Goal: Task Accomplishment & Management: Manage account settings

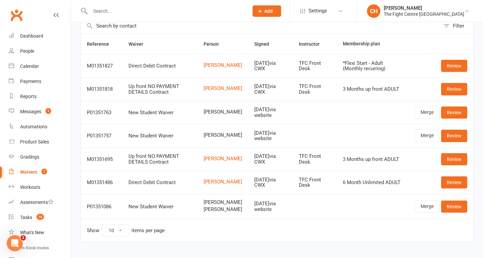
scroll to position [50, 0]
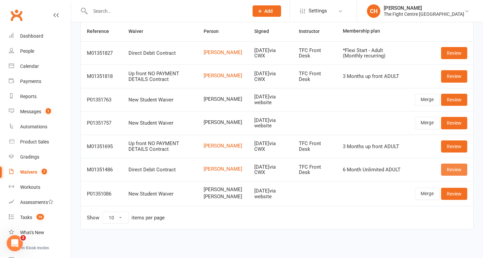
click at [460, 170] on link "Review" at bounding box center [454, 169] width 26 height 12
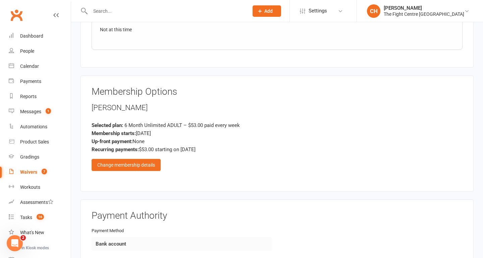
scroll to position [1246, 0]
click at [140, 164] on div "Change membership details" at bounding box center [126, 164] width 69 height 12
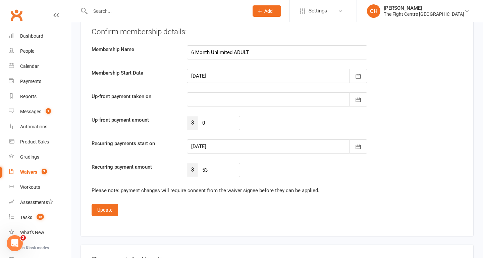
scroll to position [1787, 0]
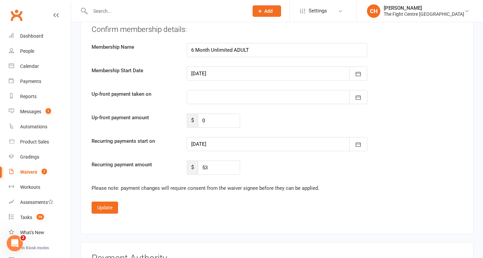
click at [263, 145] on div at bounding box center [277, 144] width 180 height 14
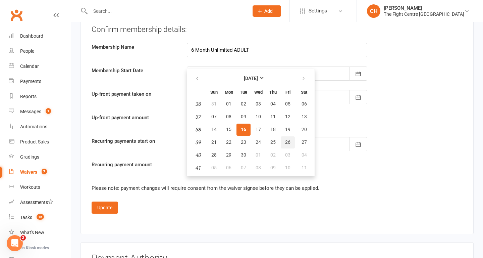
scroll to position [1796, 0]
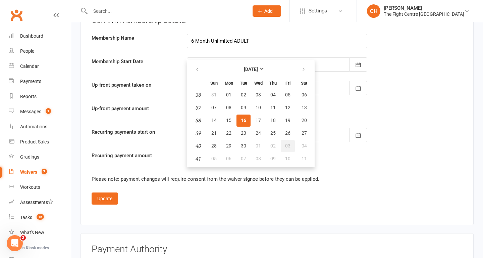
click at [287, 148] on span "03" at bounding box center [287, 145] width 5 height 5
type input "03 Oct 2025"
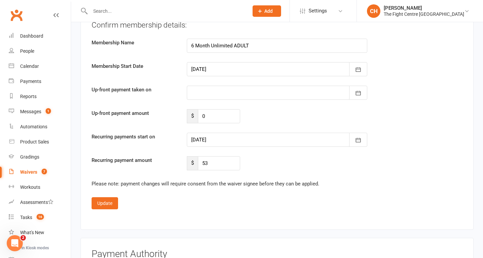
scroll to position [1792, 0]
click at [110, 202] on button "Update" at bounding box center [105, 203] width 26 height 12
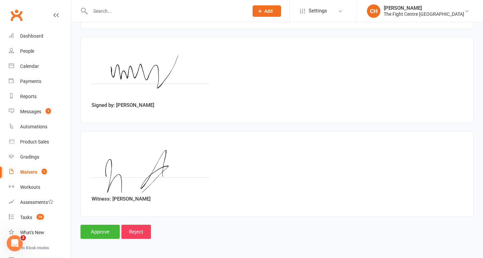
scroll to position [1553, 0]
click at [101, 236] on input "Approve" at bounding box center [99, 231] width 39 height 14
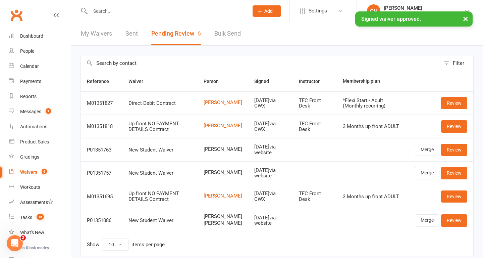
scroll to position [27, 0]
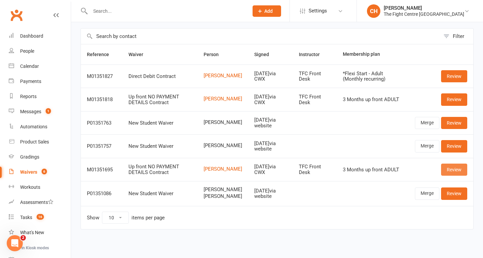
click at [461, 170] on link "Review" at bounding box center [454, 169] width 26 height 12
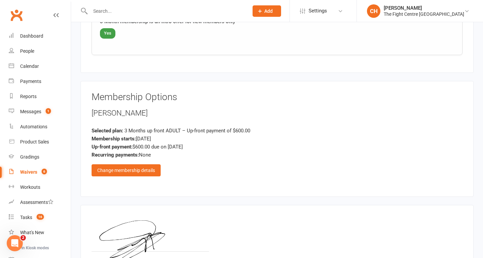
scroll to position [615, 0]
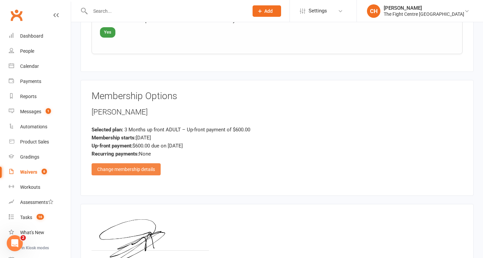
click at [146, 169] on div "Change membership details" at bounding box center [126, 169] width 69 height 12
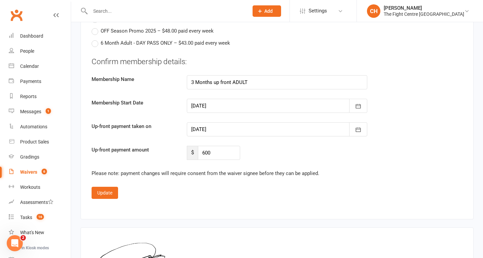
scroll to position [1131, 0]
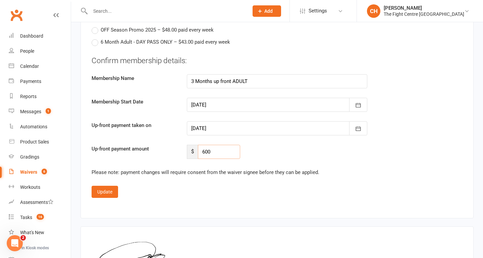
click at [220, 153] on input "600" at bounding box center [219, 152] width 42 height 14
type input "6"
type input "490"
click at [360, 130] on icon "button" at bounding box center [358, 128] width 7 height 7
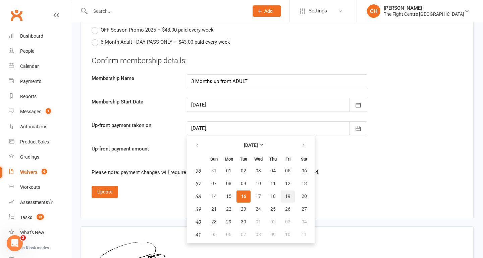
click at [289, 196] on span "19" at bounding box center [287, 195] width 5 height 5
type input "19 Sep 2025"
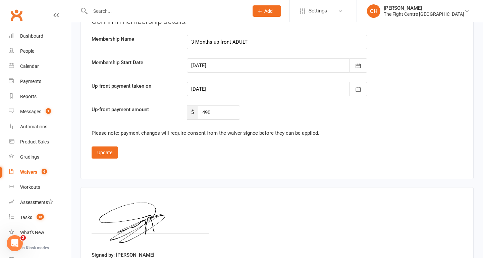
scroll to position [1170, 0]
click at [110, 150] on button "Update" at bounding box center [105, 152] width 26 height 12
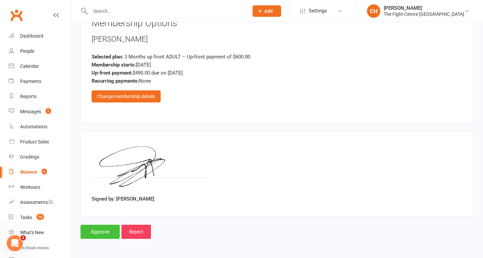
click at [108, 230] on input "Approve" at bounding box center [99, 231] width 39 height 14
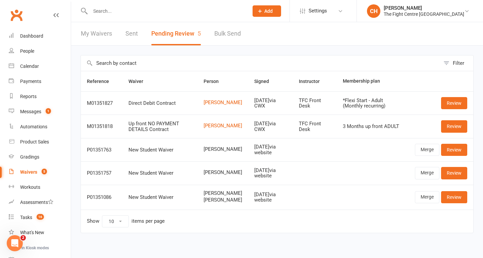
scroll to position [10, 0]
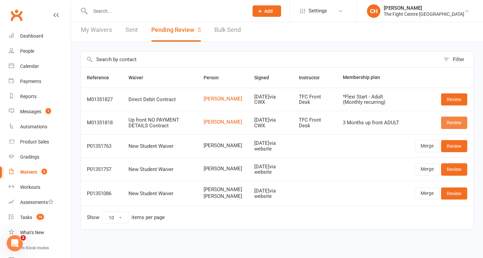
click at [453, 117] on link "Review" at bounding box center [454, 122] width 26 height 12
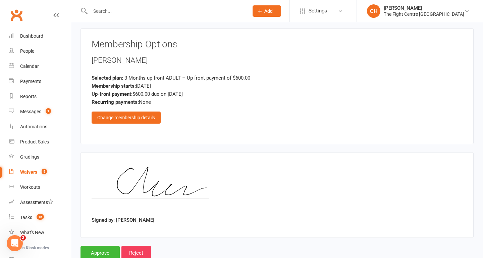
scroll to position [669, 0]
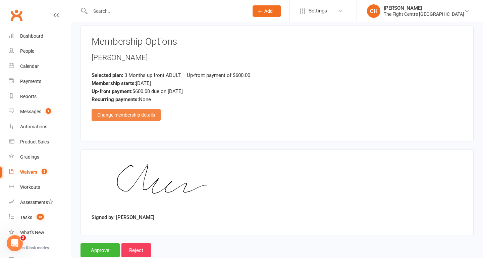
click at [140, 117] on div "Change membership details" at bounding box center [126, 115] width 69 height 12
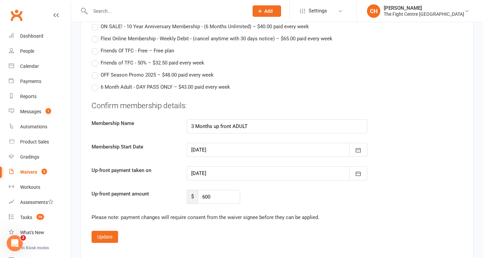
scroll to position [1086, 0]
click at [228, 170] on div at bounding box center [277, 172] width 180 height 14
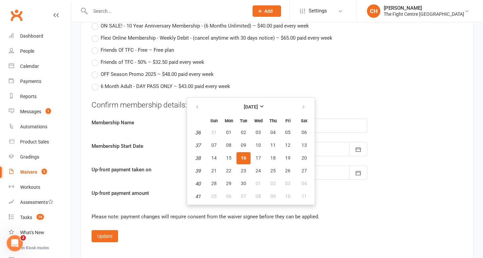
click at [298, 77] on div "OFF Season Promo 2025 – $48.00 paid every week" at bounding box center [277, 74] width 371 height 8
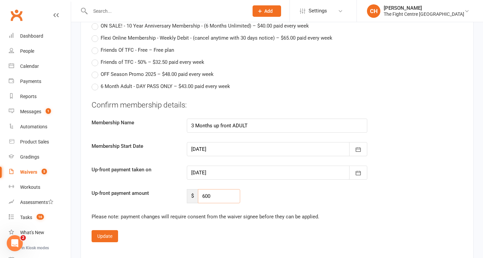
click at [225, 201] on input "600" at bounding box center [219, 196] width 42 height 14
type input "6"
type input "550"
click at [253, 171] on div at bounding box center [277, 172] width 180 height 14
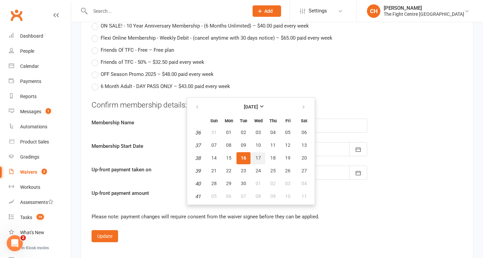
click at [258, 158] on span "17" at bounding box center [258, 157] width 5 height 5
type input "17 Sep 2025"
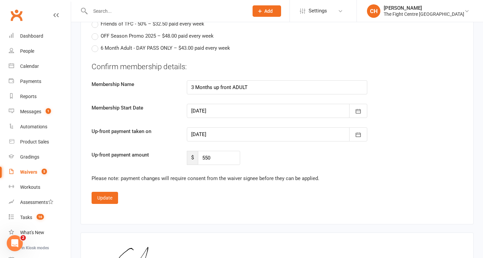
scroll to position [1161, 0]
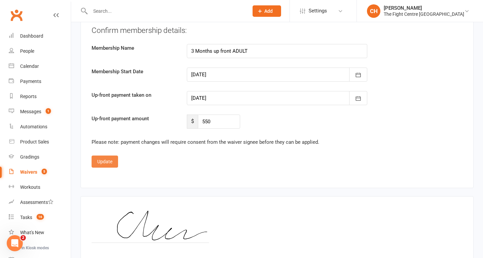
click at [94, 157] on button "Update" at bounding box center [105, 161] width 26 height 12
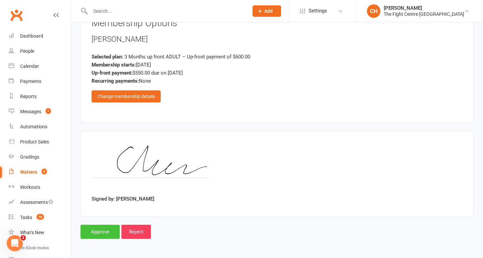
click at [99, 230] on input "Approve" at bounding box center [99, 231] width 39 height 14
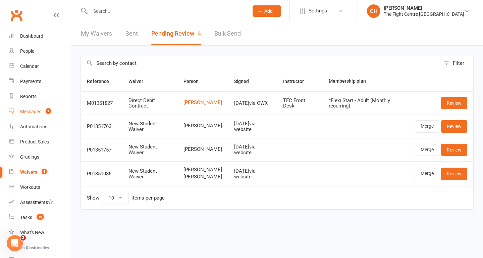
click at [36, 111] on div "Messages" at bounding box center [30, 111] width 21 height 5
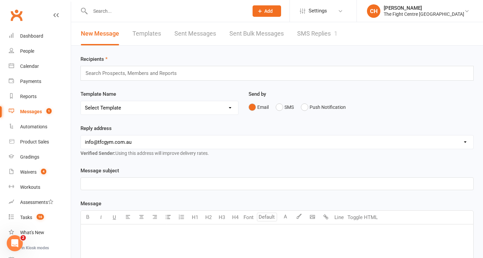
click at [309, 37] on link "SMS Replies 1" at bounding box center [317, 33] width 40 height 23
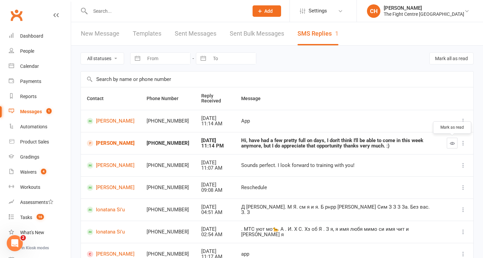
click at [450, 143] on icon "button" at bounding box center [452, 143] width 5 height 5
click at [43, 173] on span "4" at bounding box center [43, 171] width 5 height 6
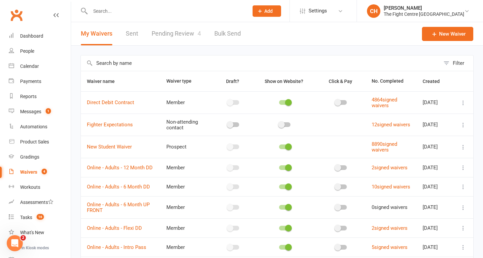
click at [177, 35] on link "Pending Review 4" at bounding box center [176, 33] width 49 height 23
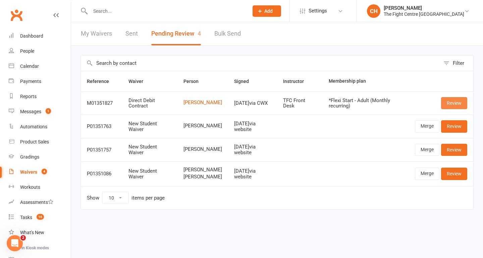
click at [460, 105] on link "Review" at bounding box center [454, 103] width 26 height 12
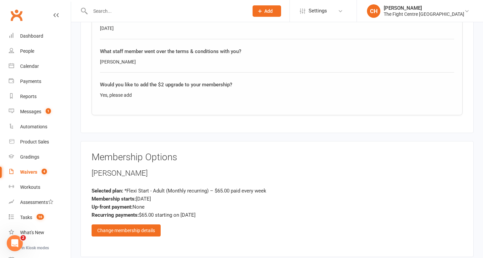
scroll to position [1177, 0]
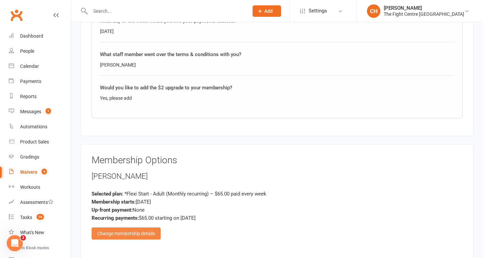
click at [138, 234] on div "Change membership details" at bounding box center [126, 233] width 69 height 12
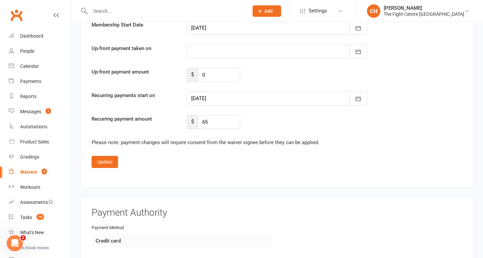
scroll to position [1826, 0]
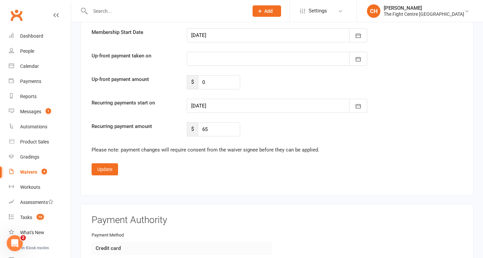
click at [250, 106] on div at bounding box center [277, 106] width 180 height 14
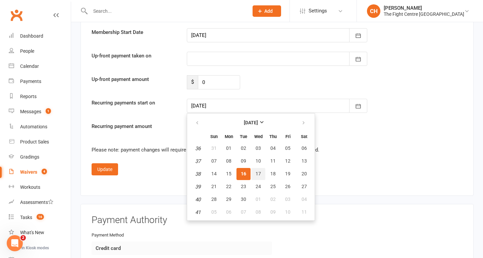
click at [256, 173] on span "17" at bounding box center [258, 173] width 5 height 5
type input "17 Sep 2025"
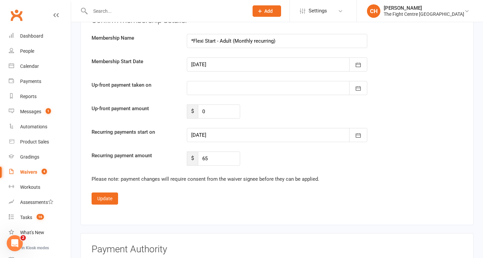
scroll to position [1805, 0]
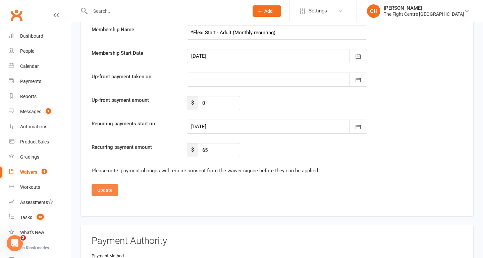
click at [105, 185] on button "Update" at bounding box center [105, 190] width 26 height 12
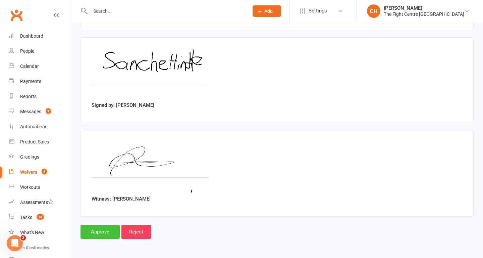
click at [105, 227] on input "Approve" at bounding box center [99, 231] width 39 height 14
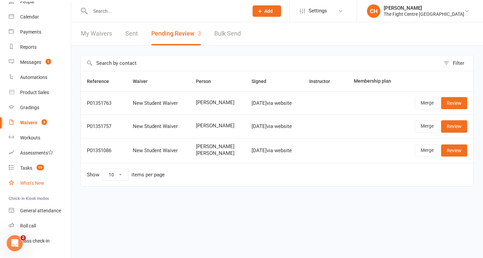
scroll to position [65, 0]
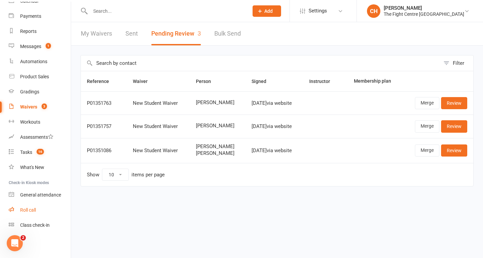
click at [32, 211] on div "Roll call" at bounding box center [28, 209] width 16 height 5
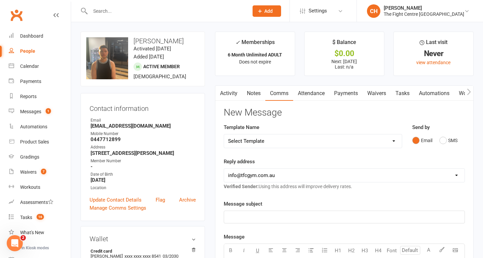
click at [144, 9] on input "text" at bounding box center [166, 10] width 156 height 9
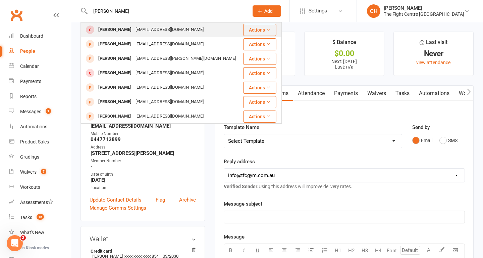
type input "[PERSON_NAME]"
click at [148, 32] on div "[EMAIL_ADDRESS][DOMAIN_NAME]" at bounding box center [169, 30] width 72 height 10
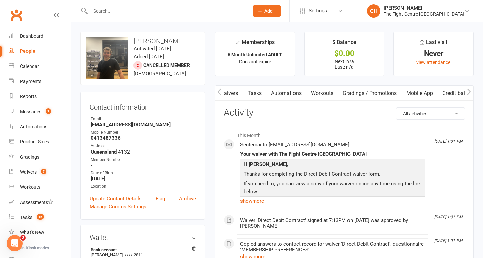
scroll to position [0, 148]
click at [427, 93] on link "Mobile App" at bounding box center [419, 93] width 36 height 15
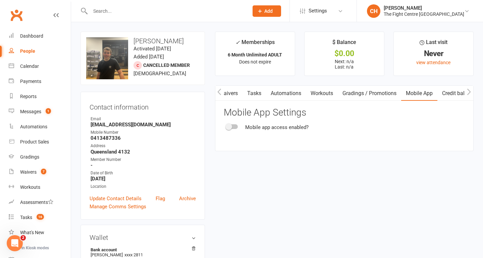
click at [227, 123] on span at bounding box center [228, 126] width 7 height 7
click at [226, 125] on input "checkbox" at bounding box center [226, 125] width 0 height 0
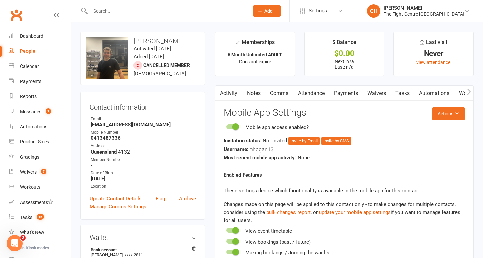
click at [281, 93] on link "Comms" at bounding box center [279, 93] width 28 height 15
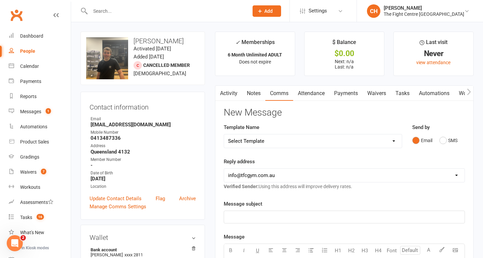
click at [227, 96] on link "Activity" at bounding box center [228, 93] width 27 height 15
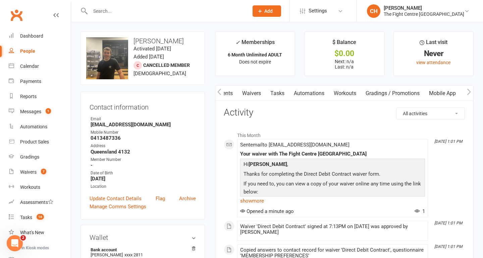
scroll to position [0, 144]
click at [421, 94] on link "Mobile App" at bounding box center [424, 93] width 36 height 15
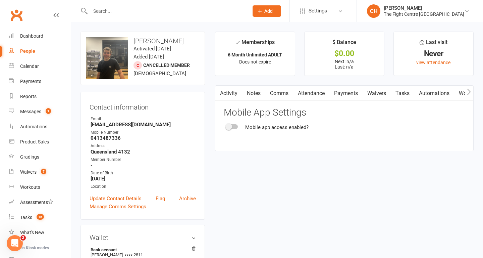
click at [231, 129] on div "Mobile app access enabled?" at bounding box center [344, 127] width 241 height 8
click at [230, 127] on span at bounding box center [228, 126] width 7 height 7
click at [226, 125] on input "checkbox" at bounding box center [226, 125] width 0 height 0
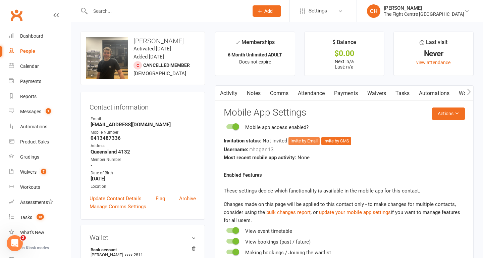
click at [316, 141] on button "Invite by Email" at bounding box center [303, 141] width 31 height 8
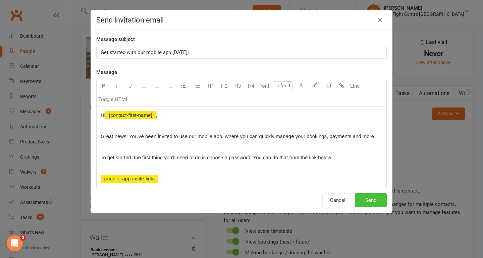
click at [368, 202] on button "Send" at bounding box center [371, 200] width 32 height 14
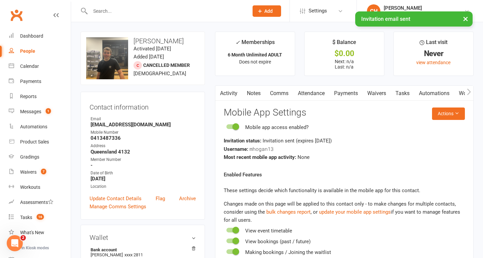
click at [277, 94] on link "Comms" at bounding box center [279, 93] width 28 height 15
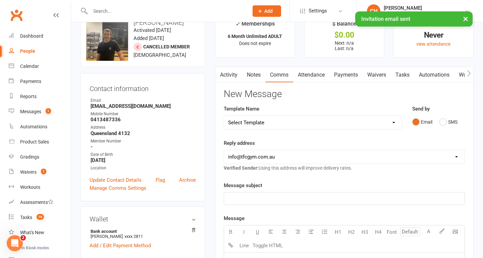
scroll to position [20, 0]
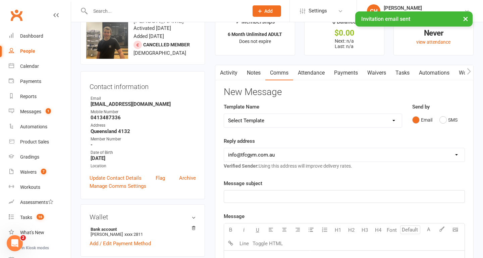
click at [289, 114] on select "Select Template [Email] A Mobile app invitation (1) [Email] Mobile app invitati…" at bounding box center [313, 120] width 178 height 13
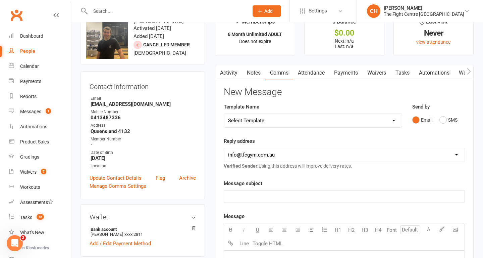
select select "47"
click at [224, 114] on select "Select Template [Email] A Mobile app invitation (1) [Email] Mobile app invitati…" at bounding box center [313, 120] width 178 height 13
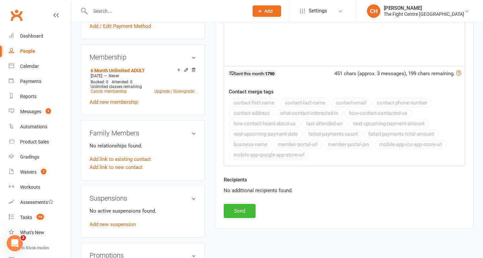
scroll to position [252, 0]
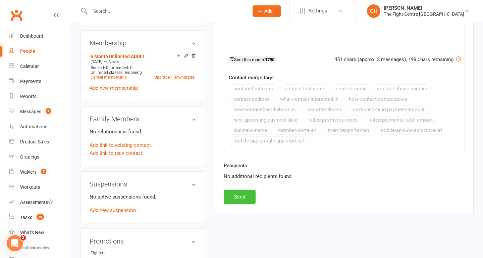
click at [246, 198] on button "Send" at bounding box center [240, 197] width 32 height 14
select select
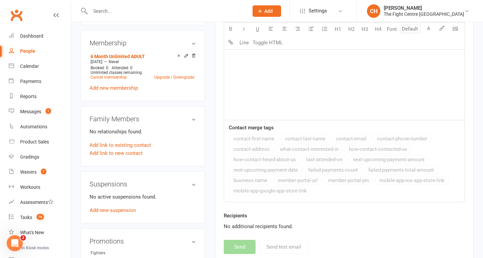
click at [142, 7] on input "text" at bounding box center [166, 10] width 156 height 9
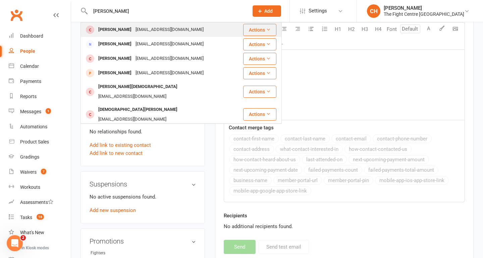
type input "mohammed atahee"
click at [133, 30] on div "Mohammad Atahee" at bounding box center [114, 30] width 37 height 10
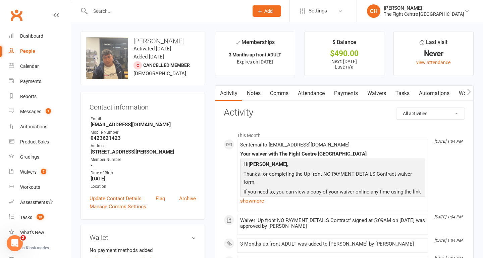
click at [253, 94] on link "Notes" at bounding box center [253, 93] width 23 height 15
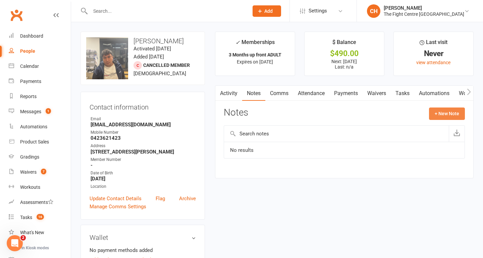
click at [449, 110] on button "+ New Note" at bounding box center [447, 113] width 36 height 12
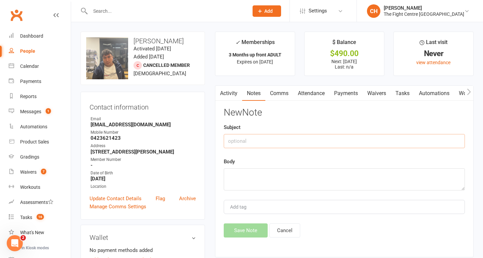
click at [359, 140] on input "text" at bounding box center [344, 141] width 241 height 14
type input "P"
type input "Deposit"
type textarea "Paid $60 deposit on 16/09"
click at [250, 235] on button "Save Note" at bounding box center [246, 230] width 44 height 14
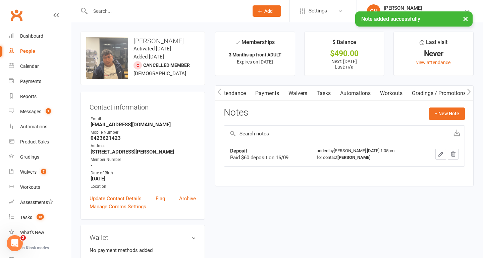
scroll to position [0, 158]
click at [420, 89] on link "Mobile App" at bounding box center [412, 93] width 36 height 15
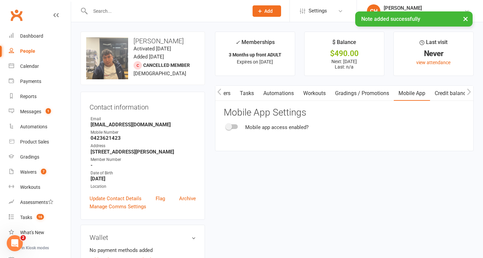
click at [234, 125] on div at bounding box center [231, 126] width 11 height 5
click at [226, 125] on input "checkbox" at bounding box center [226, 125] width 0 height 0
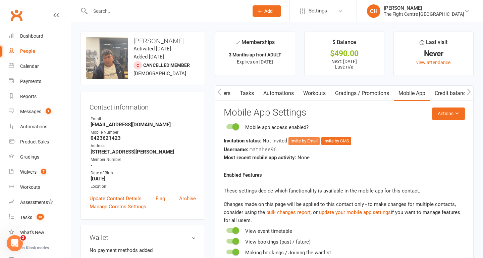
click at [304, 143] on button "Invite by Email" at bounding box center [303, 141] width 31 height 8
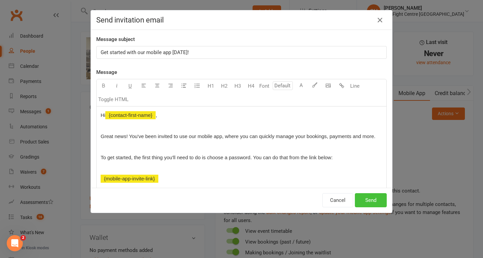
click at [363, 202] on button "Send" at bounding box center [371, 200] width 32 height 14
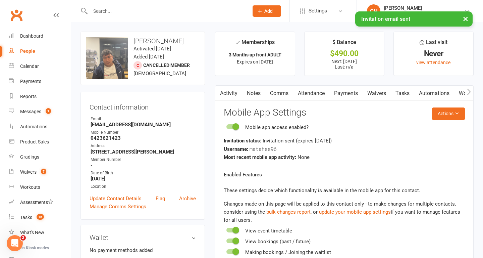
click at [286, 96] on link "Comms" at bounding box center [279, 93] width 28 height 15
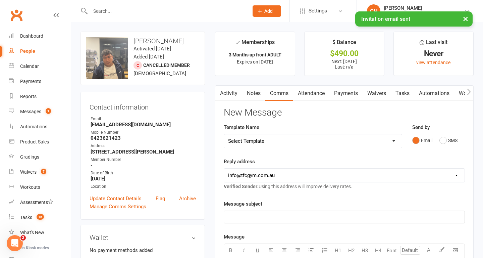
click at [298, 140] on select "Select Template [Email] A Mobile app invitation (1) [Email] Mobile app invitati…" at bounding box center [313, 140] width 178 height 13
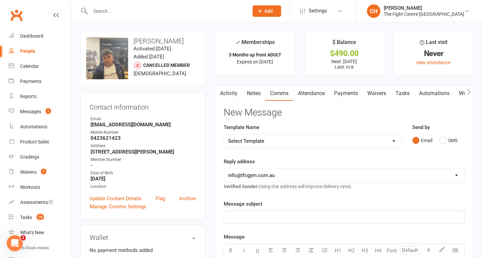
select select "47"
click at [224, 134] on select "Select Template [Email] A Mobile app invitation (1) [Email] Mobile app invitati…" at bounding box center [313, 140] width 178 height 13
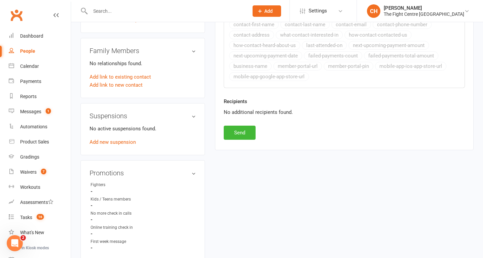
scroll to position [317, 0]
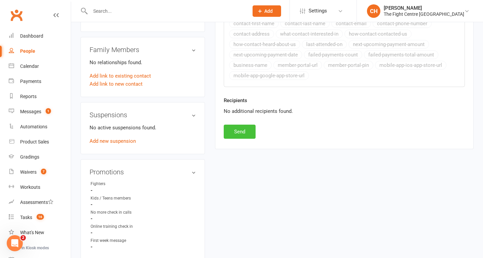
click at [236, 127] on button "Send" at bounding box center [240, 131] width 32 height 14
select select
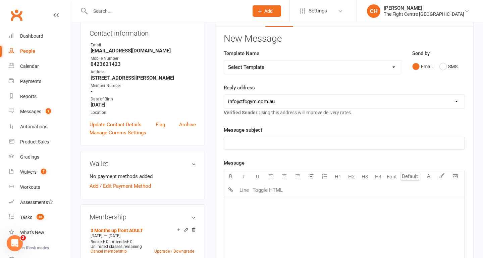
scroll to position [0, 0]
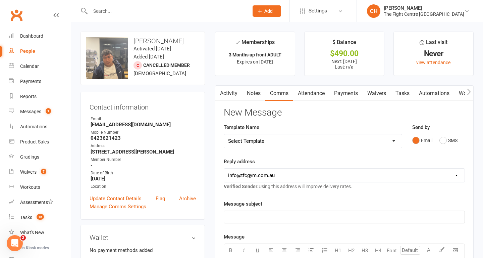
click at [144, 11] on input "text" at bounding box center [166, 10] width 156 height 9
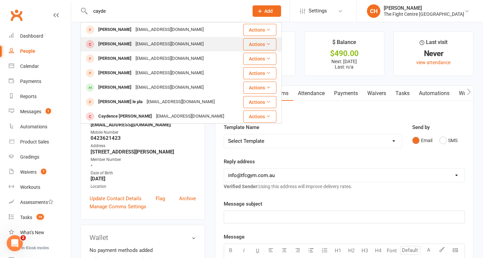
type input "cayde"
click at [145, 43] on div "Reedycayde18@outlook.com" at bounding box center [169, 44] width 72 height 10
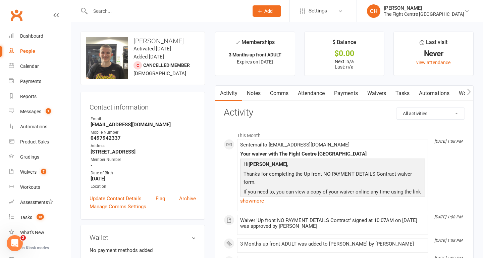
click at [251, 93] on link "Notes" at bounding box center [253, 93] width 23 height 15
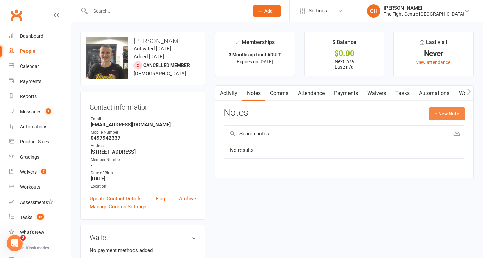
click at [443, 108] on button "+ New Note" at bounding box center [447, 113] width 36 height 12
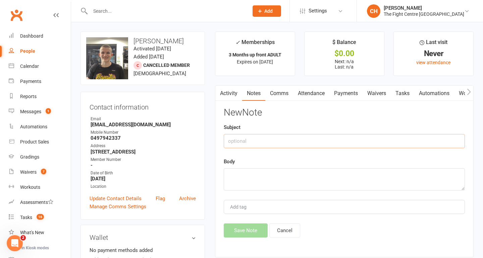
click at [363, 142] on input "text" at bounding box center [344, 141] width 241 height 14
type input "Payment"
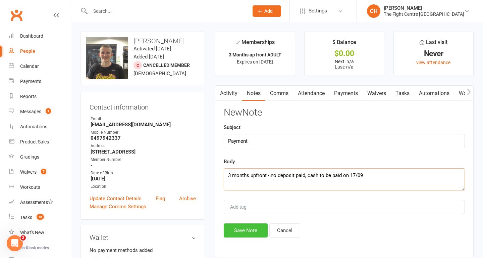
type textarea "3 months upfront - no deposit paid, cash to be paid on 17/09"
click at [246, 230] on button "Save Note" at bounding box center [246, 230] width 44 height 14
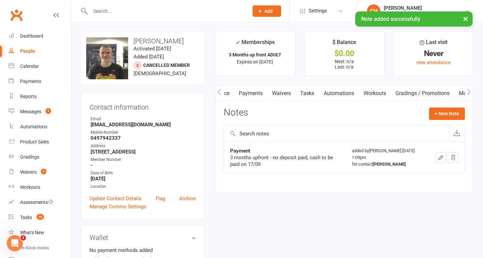
scroll to position [0, 158]
click at [403, 92] on link "Mobile App" at bounding box center [412, 93] width 36 height 15
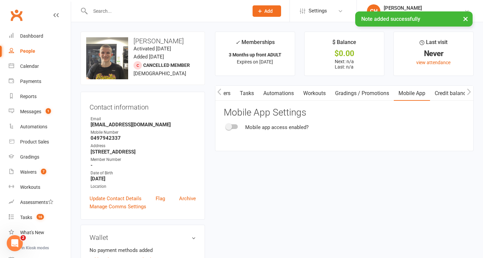
click at [235, 127] on div at bounding box center [231, 126] width 11 height 5
click at [226, 125] on input "checkbox" at bounding box center [226, 125] width 0 height 0
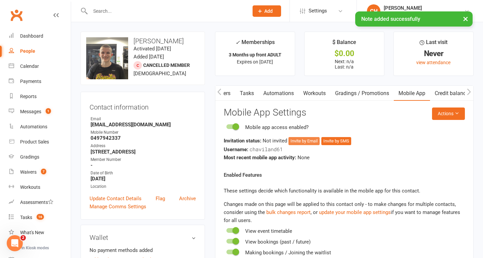
click at [307, 142] on button "Invite by Email" at bounding box center [303, 141] width 31 height 8
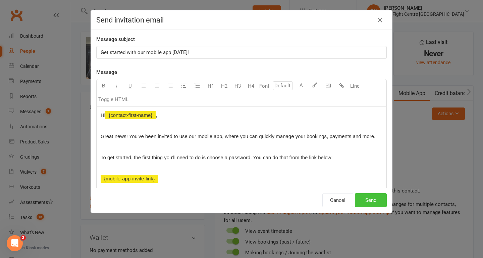
click at [377, 205] on button "Send" at bounding box center [371, 200] width 32 height 14
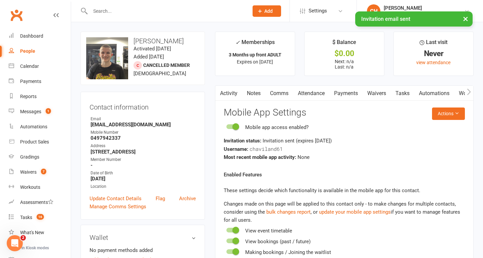
click at [288, 95] on link "Comms" at bounding box center [279, 93] width 28 height 15
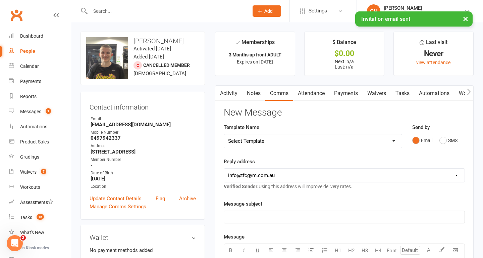
click at [288, 139] on select "Select Template [Email] A Mobile app invitation (1) [Email] Mobile app invitati…" at bounding box center [313, 140] width 178 height 13
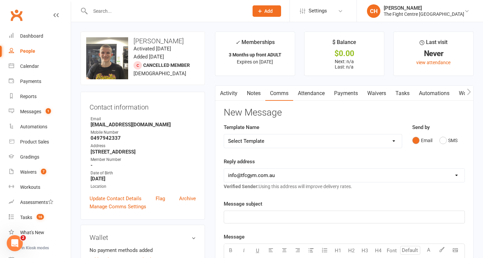
select select "47"
click at [224, 134] on select "Select Template [Email] A Mobile app invitation (1) [Email] Mobile app invitati…" at bounding box center [313, 140] width 178 height 13
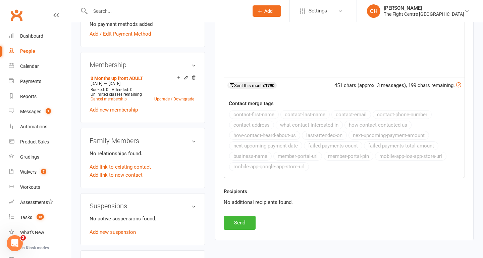
scroll to position [230, 0]
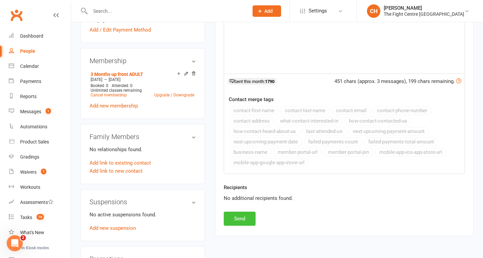
click at [237, 216] on button "Send" at bounding box center [240, 218] width 32 height 14
select select
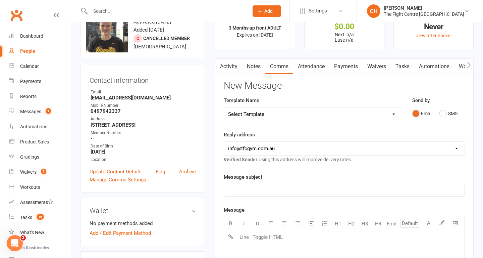
scroll to position [26, 0]
click at [130, 9] on input "text" at bounding box center [166, 10] width 156 height 9
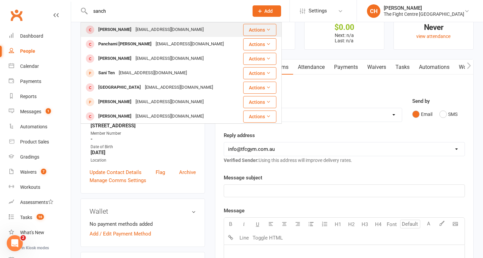
type input "sanch"
click at [133, 31] on div "[EMAIL_ADDRESS][DOMAIN_NAME]" at bounding box center [169, 30] width 72 height 10
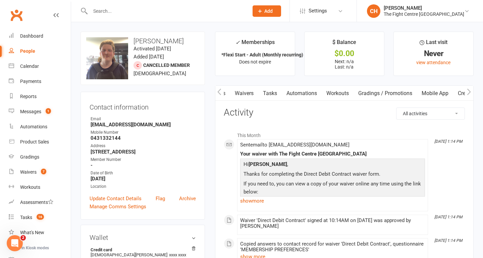
scroll to position [0, 158]
click at [417, 95] on link "Mobile App" at bounding box center [412, 93] width 36 height 15
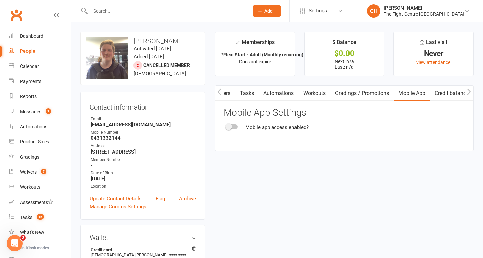
click at [235, 126] on div at bounding box center [231, 126] width 11 height 5
click at [226, 125] on input "checkbox" at bounding box center [226, 125] width 0 height 0
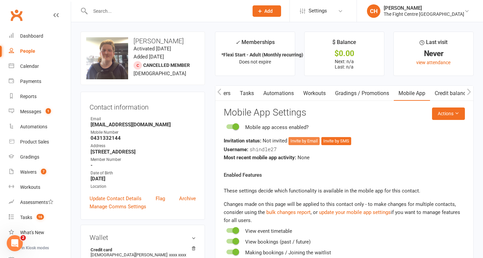
click at [305, 141] on button "Invite by Email" at bounding box center [303, 141] width 31 height 8
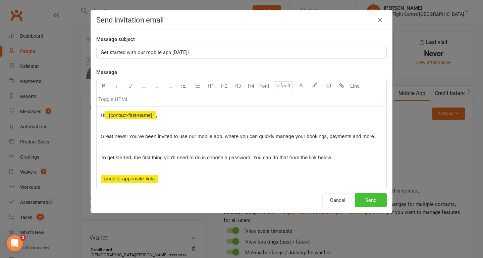
click at [373, 201] on button "Send" at bounding box center [371, 200] width 32 height 14
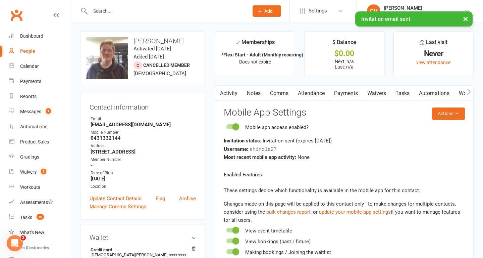
click at [288, 95] on link "Comms" at bounding box center [279, 93] width 28 height 15
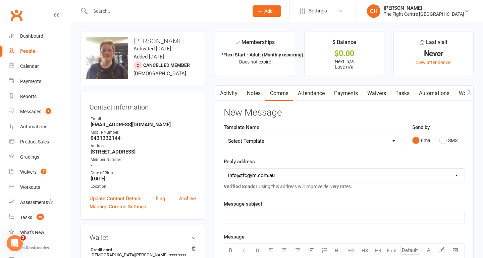
click at [364, 142] on select "Select Template [Email] A Mobile app invitation (1) [Email] Mobile app invitati…" at bounding box center [313, 140] width 178 height 13
select select "47"
click at [224, 134] on select "Select Template [Email] A Mobile app invitation (1) [Email] Mobile app invitati…" at bounding box center [313, 140] width 178 height 13
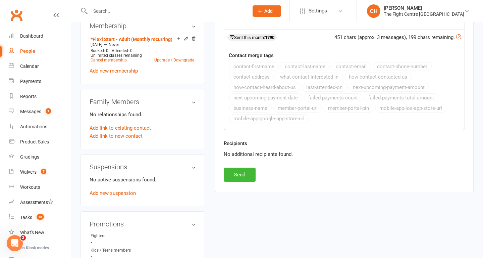
scroll to position [275, 0]
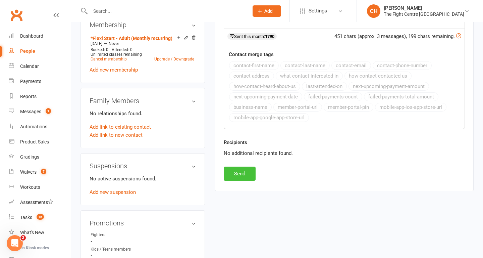
click at [241, 178] on button "Send" at bounding box center [240, 173] width 32 height 14
select select
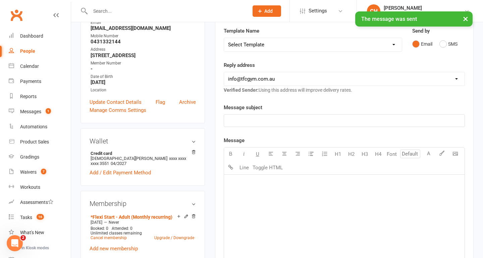
scroll to position [94, 0]
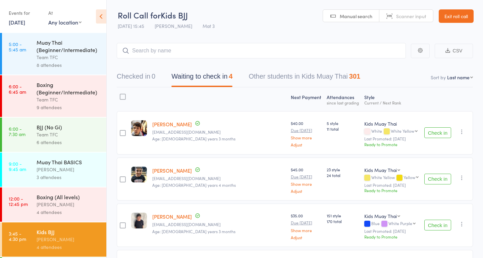
click at [25, 20] on link "16 Sep, 2025" at bounding box center [17, 21] width 16 height 7
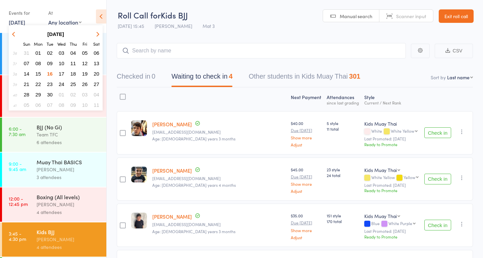
click at [39, 73] on span "15" at bounding box center [39, 74] width 6 height 6
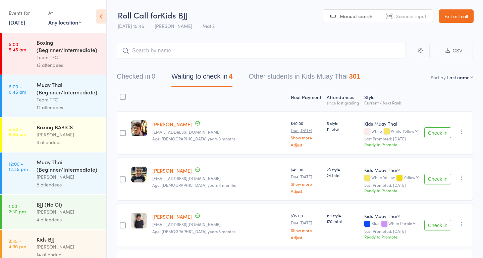
click at [59, 58] on div "Team TFC" at bounding box center [69, 57] width 64 height 8
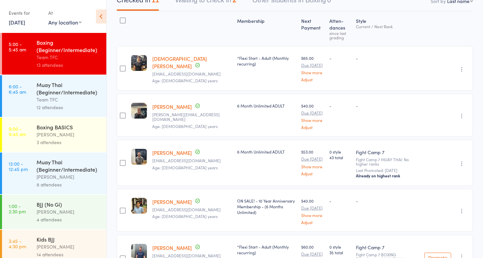
scroll to position [6, 0]
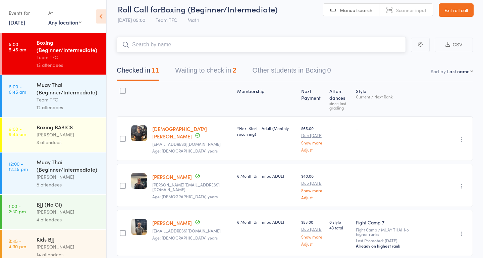
click at [213, 71] on button "Waiting to check in 2" at bounding box center [205, 72] width 61 height 18
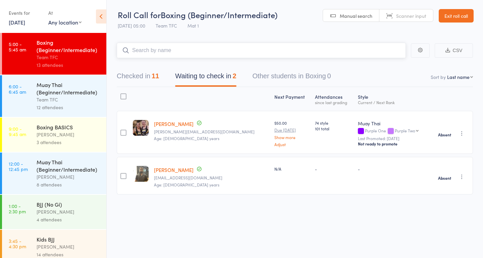
scroll to position [0, 0]
click at [69, 96] on div "Team TFC" at bounding box center [69, 100] width 64 height 8
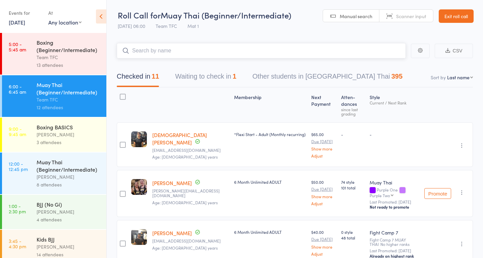
click at [206, 75] on button "Waiting to check in 1" at bounding box center [205, 78] width 61 height 18
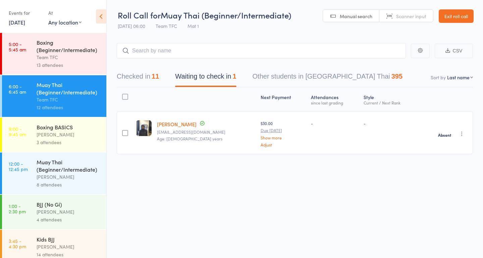
click at [64, 130] on div "[PERSON_NAME]" at bounding box center [69, 134] width 64 height 8
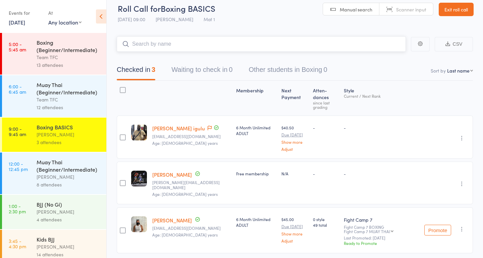
scroll to position [22, 0]
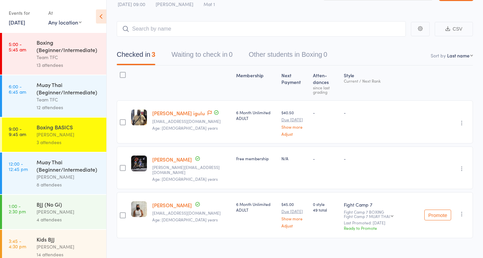
click at [85, 156] on div "Muay Thai (Beginner/Intermediate) Diego Pereira 8 attendees" at bounding box center [72, 173] width 70 height 42
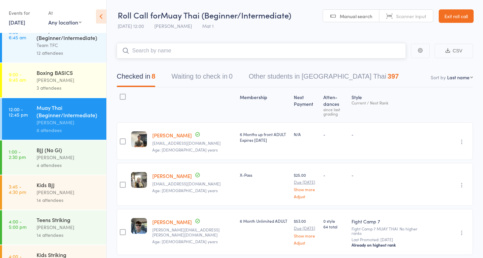
scroll to position [55, 0]
click at [56, 142] on div "BJJ (No Gi) Diego Pereira 4 attendees" at bounding box center [72, 157] width 70 height 34
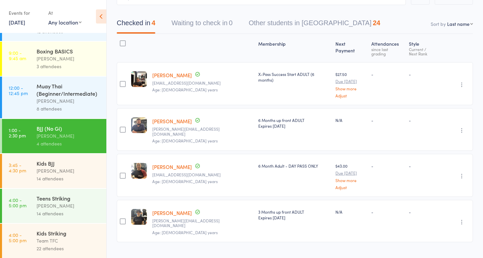
scroll to position [108, 0]
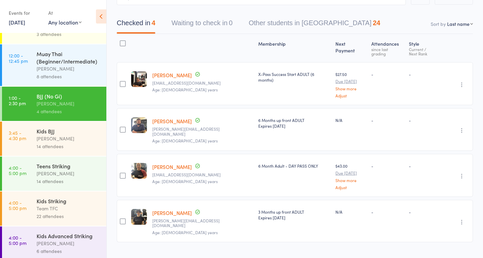
click at [57, 148] on div "14 attendees" at bounding box center [69, 146] width 64 height 8
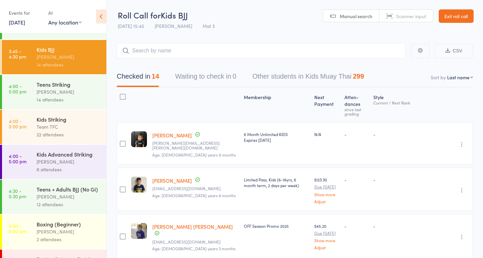
scroll to position [203, 0]
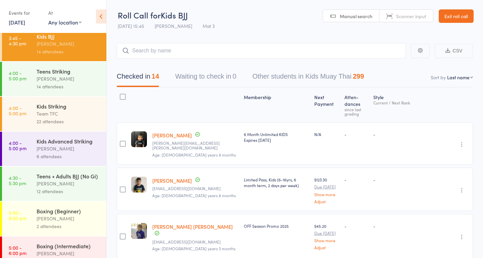
click at [48, 73] on div "Teens Striking" at bounding box center [69, 70] width 64 height 7
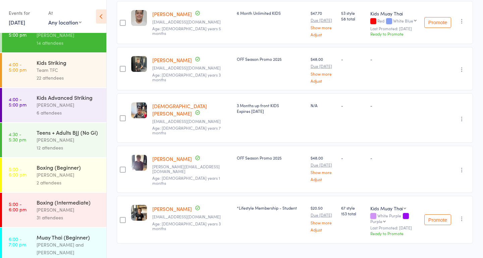
scroll to position [246, 0]
click at [62, 56] on div "Kids Striking Team TFC 22 attendees" at bounding box center [72, 70] width 70 height 34
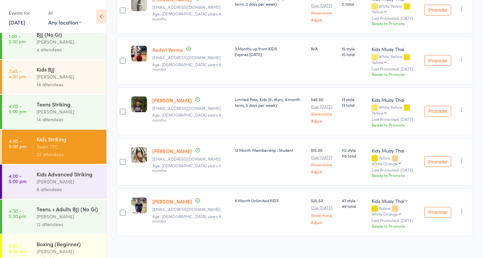
scroll to position [983, 0]
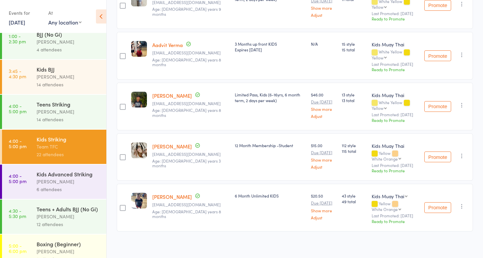
click at [53, 167] on div "Kids Advanced Striking Dan Hearn 6 attendees" at bounding box center [72, 181] width 70 height 34
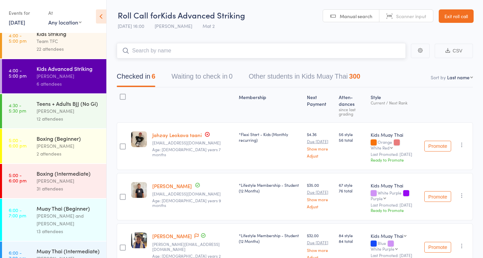
scroll to position [277, 0]
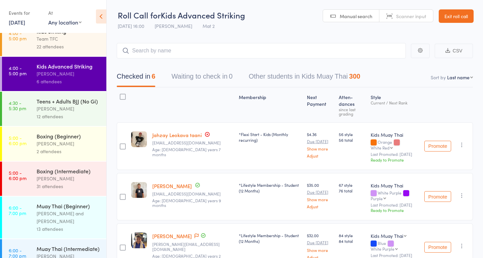
click at [65, 109] on div "Diego Pereira" at bounding box center [69, 109] width 64 height 8
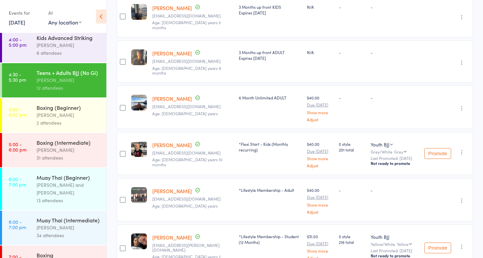
scroll to position [309, 0]
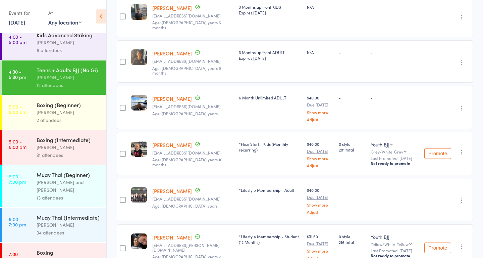
click at [47, 110] on div "Nick Kepu" at bounding box center [69, 112] width 64 height 8
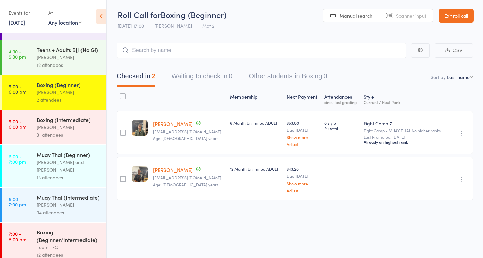
scroll to position [335, 0]
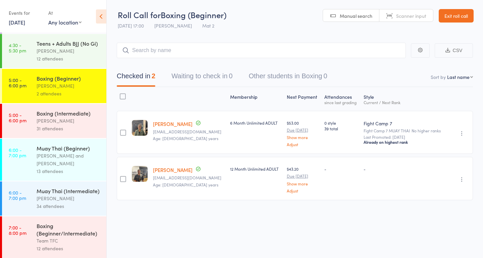
click at [48, 116] on div "Boxing (Intermediate)" at bounding box center [69, 112] width 64 height 7
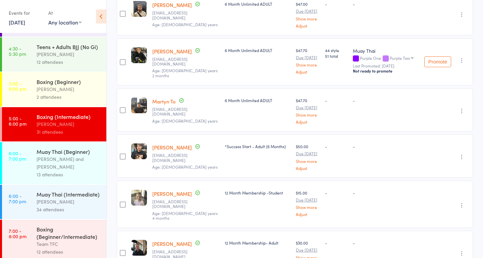
scroll to position [1333, 0]
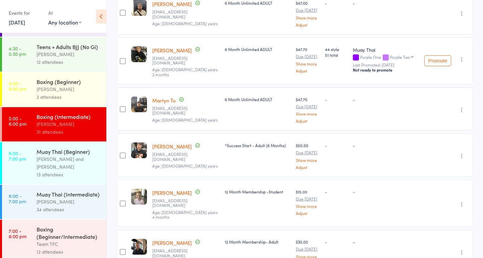
click at [57, 146] on div "Muay Thai (Beginner) Nick Kepu and Diego Pereira 13 attendees" at bounding box center [72, 163] width 70 height 42
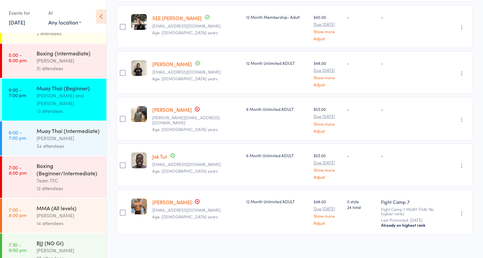
scroll to position [398, 0]
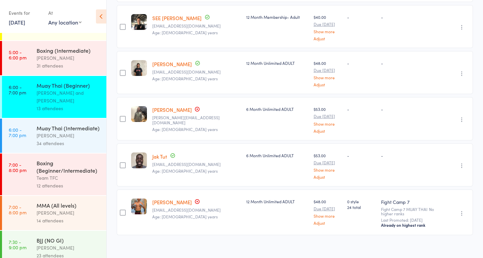
click at [61, 131] on div "Dan Hearn" at bounding box center [69, 135] width 64 height 8
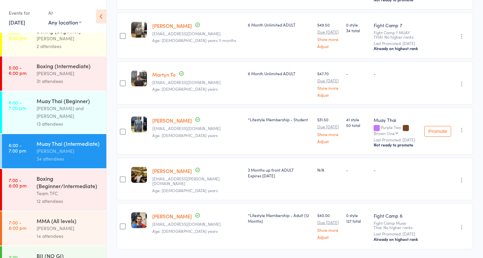
scroll to position [398, 0]
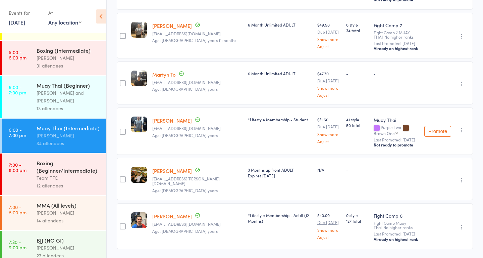
click at [60, 174] on div "Team TFC" at bounding box center [69, 178] width 64 height 8
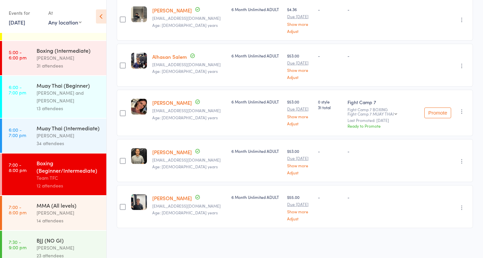
scroll to position [406, 0]
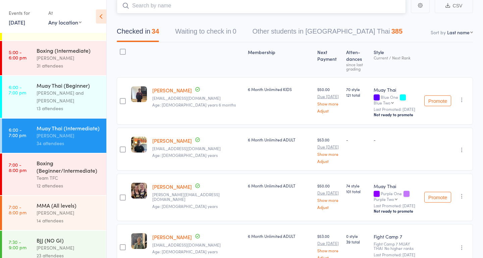
scroll to position [45, 0]
click at [69, 174] on div "Team TFC" at bounding box center [69, 178] width 64 height 8
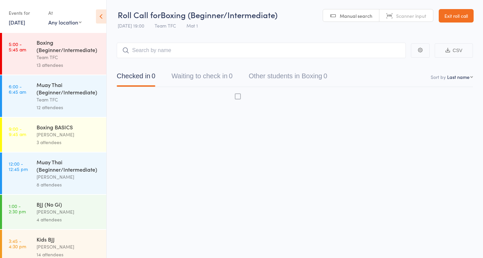
scroll to position [0, 0]
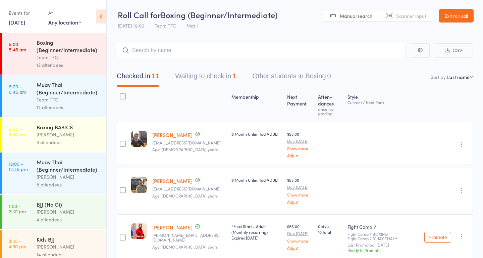
click at [196, 82] on button "Waiting to check in 1" at bounding box center [205, 78] width 61 height 18
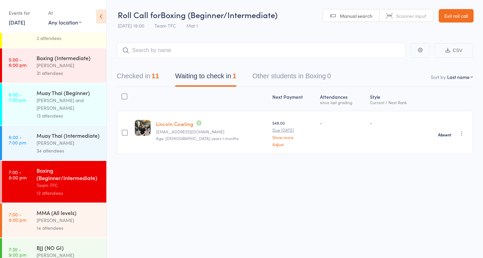
scroll to position [398, 0]
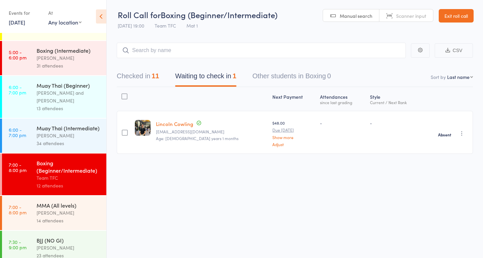
click at [69, 209] on div "Ben Johnston" at bounding box center [69, 213] width 64 height 8
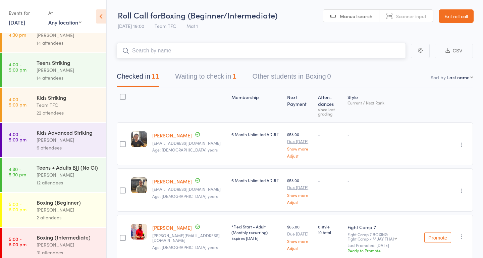
scroll to position [398, 0]
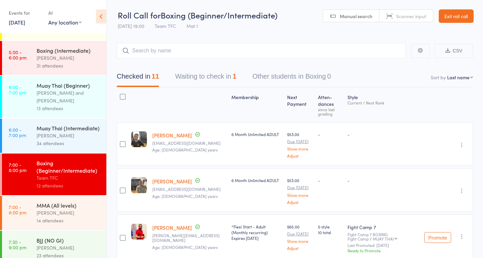
click at [56, 216] on div "14 attendees" at bounding box center [69, 220] width 64 height 8
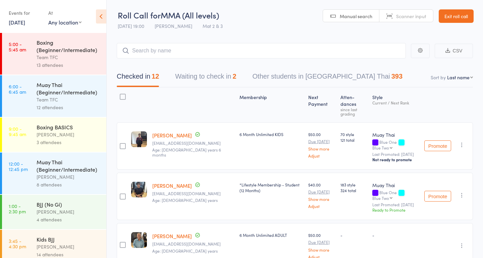
click at [207, 78] on button "Waiting to check in 2" at bounding box center [205, 78] width 61 height 18
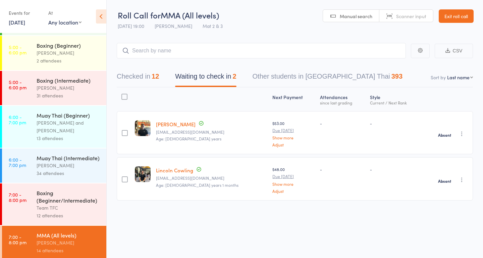
scroll to position [398, 0]
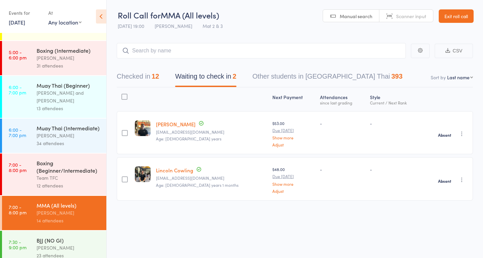
click at [48, 244] on div "Ben Johnston" at bounding box center [69, 248] width 64 height 8
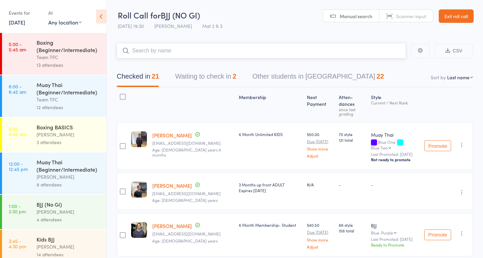
click at [206, 76] on button "Waiting to check in 2" at bounding box center [205, 78] width 61 height 18
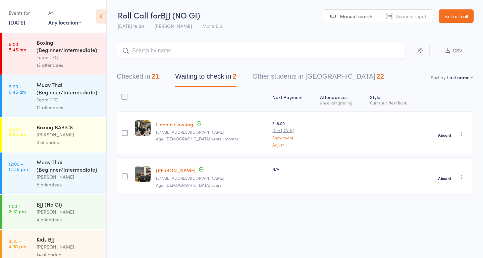
click at [468, 16] on link "Exit roll call" at bounding box center [456, 15] width 35 height 13
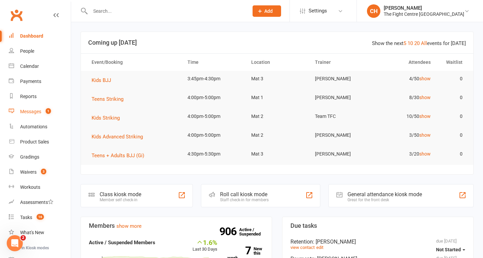
click at [35, 112] on div "Messages" at bounding box center [30, 111] width 21 height 5
